Goal: Task Accomplishment & Management: Manage account settings

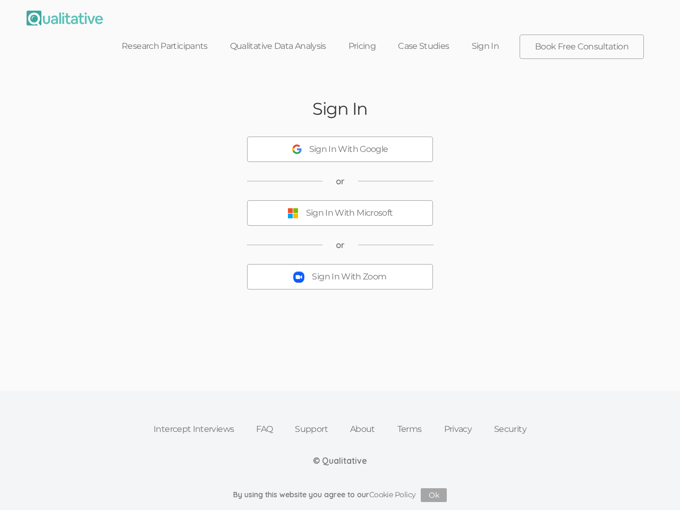
click at [340, 264] on button "Sign In With Zoom" at bounding box center [340, 276] width 186 height 25
click at [340, 143] on div "Sign In With Google" at bounding box center [348, 149] width 79 height 12
click at [340, 207] on div "Sign In With Microsoft" at bounding box center [349, 213] width 87 height 12
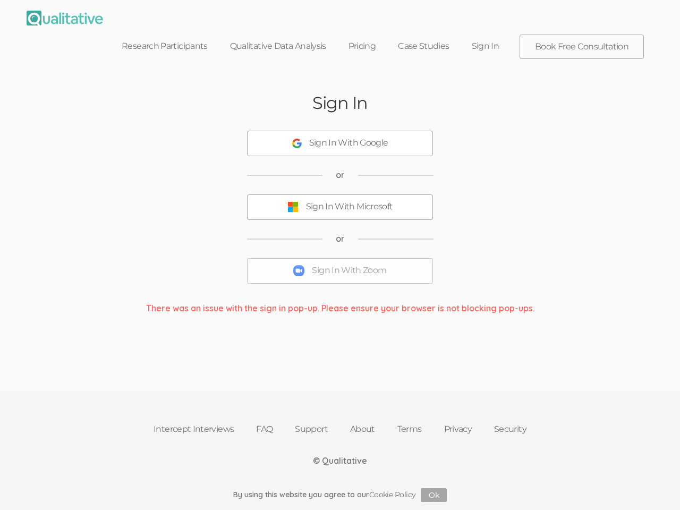
click at [434, 495] on button "Ok" at bounding box center [434, 495] width 26 height 14
